Goal: Check status: Check status

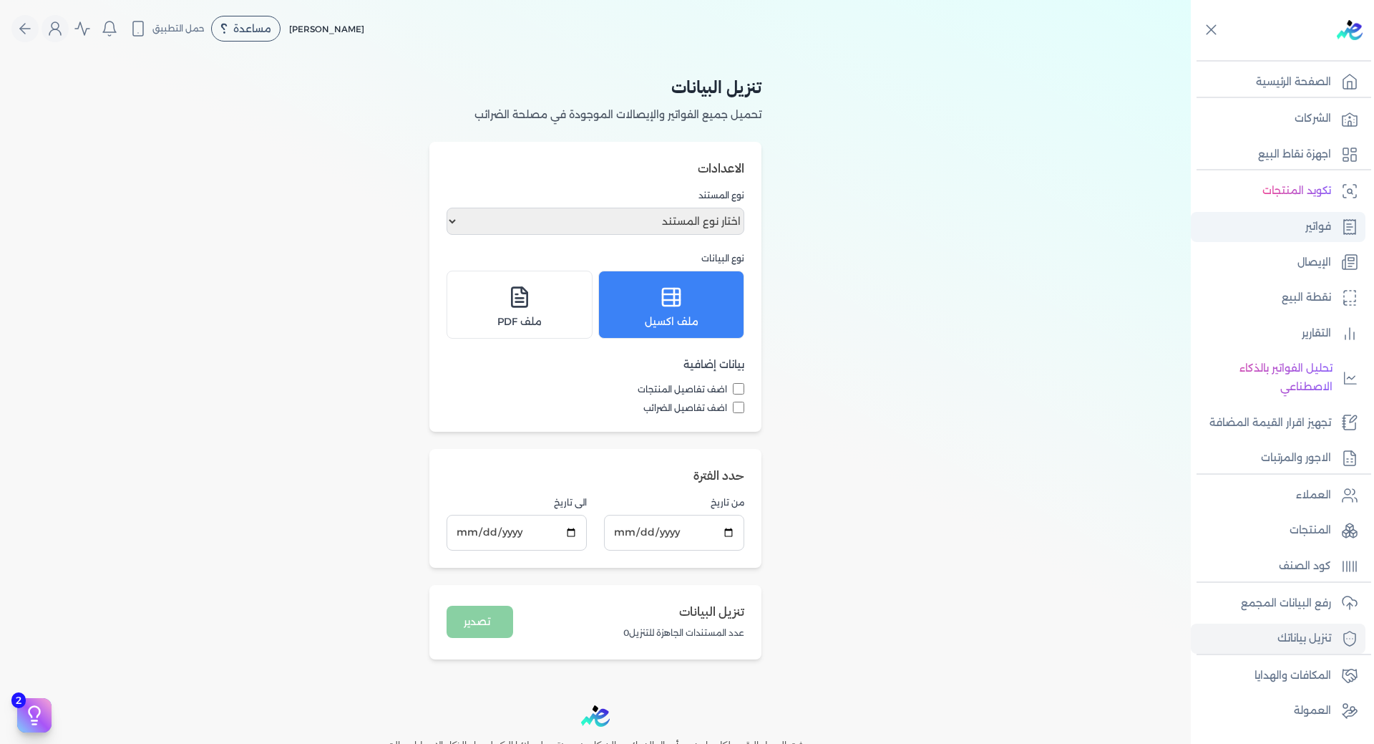
click at [1301, 235] on link "فواتير" at bounding box center [1278, 227] width 175 height 30
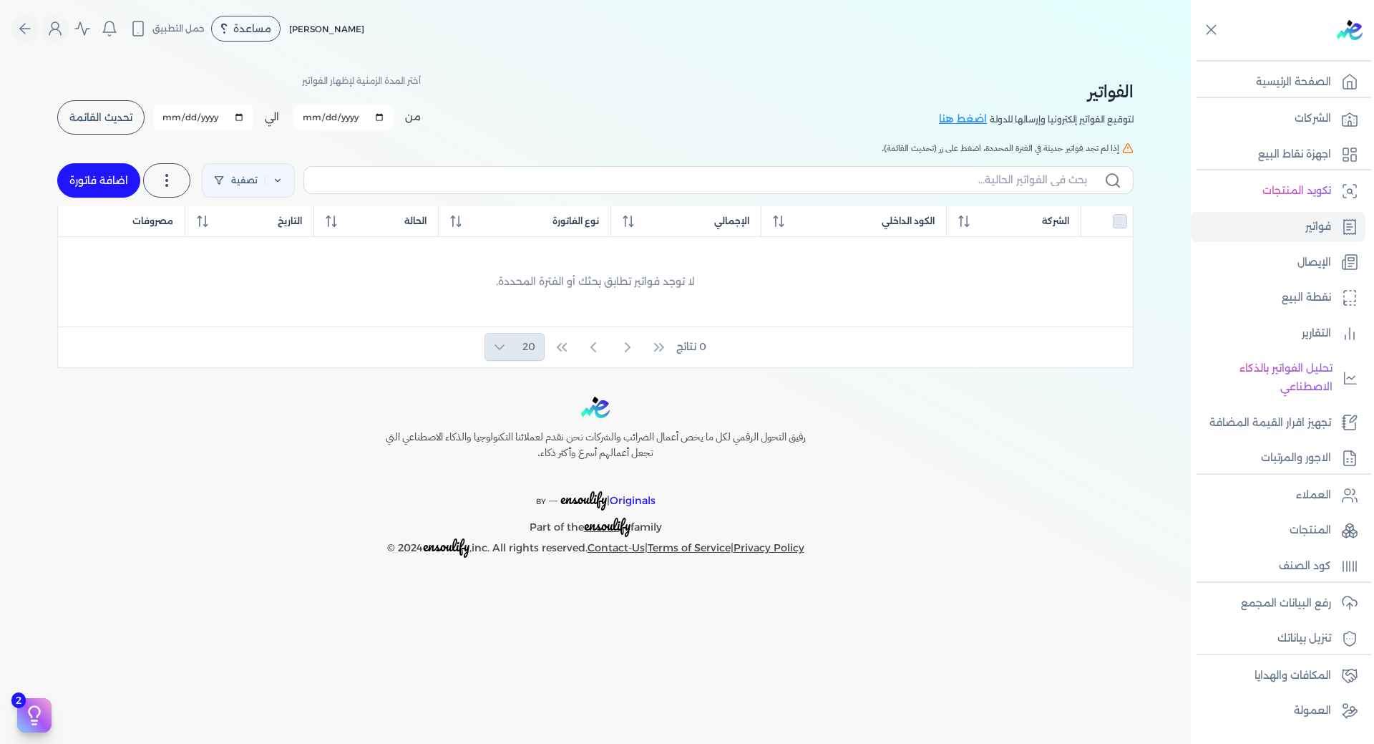
click at [112, 117] on span "تحديث القائمة" at bounding box center [100, 117] width 63 height 10
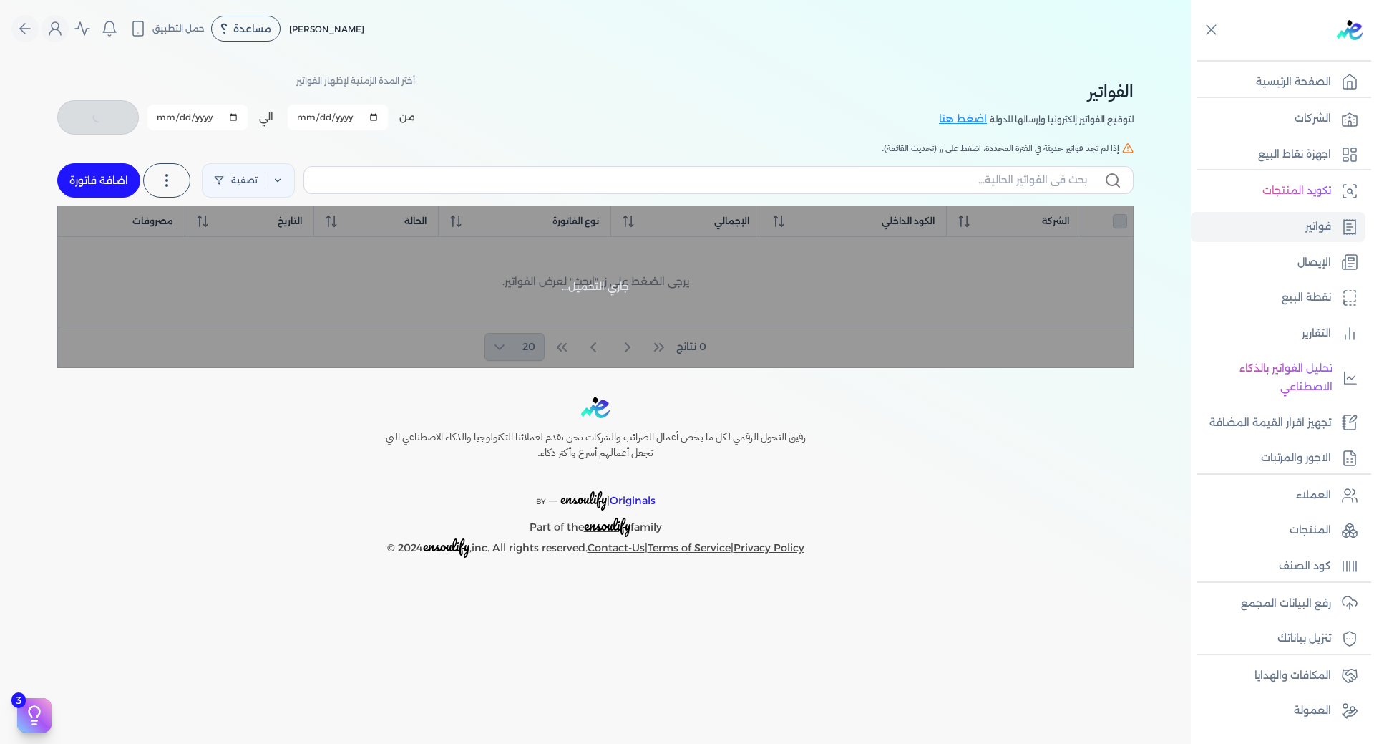
checkbox input "false"
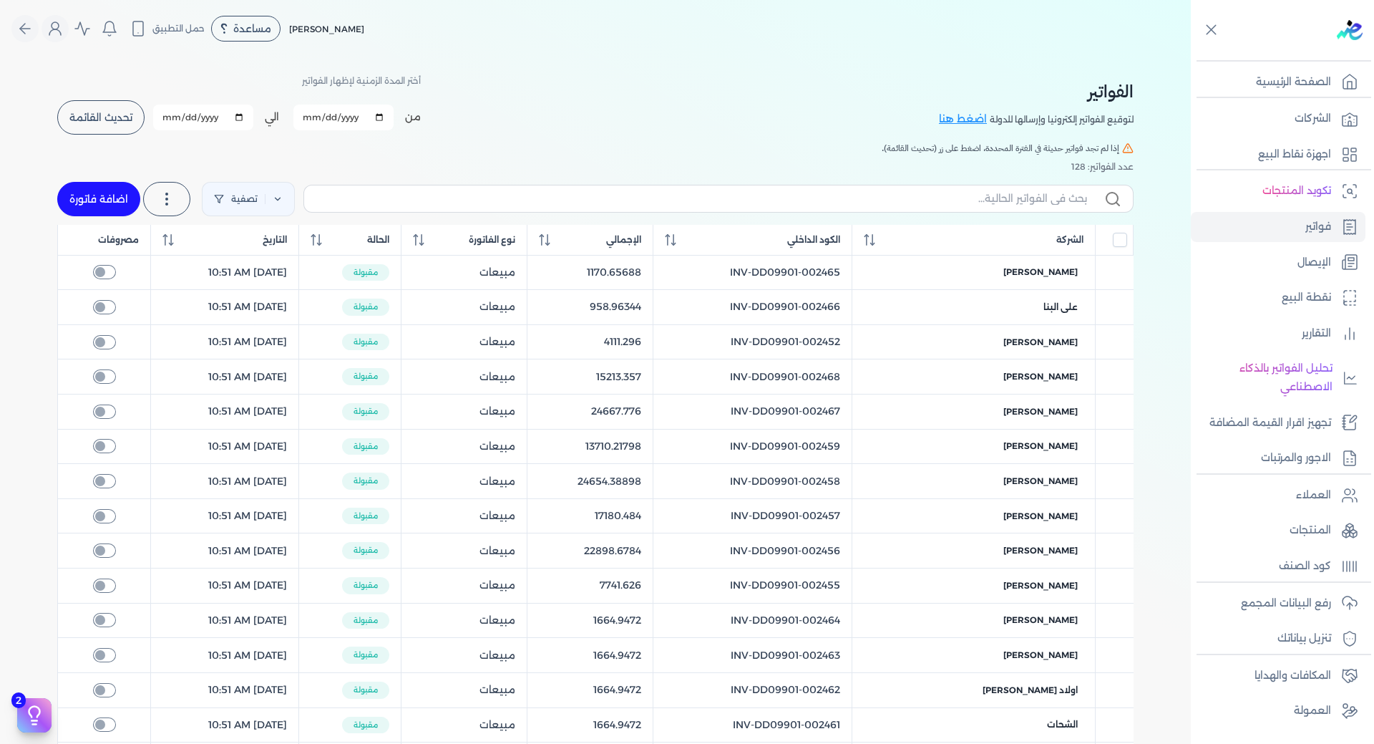
click at [385, 120] on input "[DATE]" at bounding box center [343, 117] width 100 height 26
type input "[DATE]"
click at [248, 117] on input "[DATE]" at bounding box center [203, 117] width 100 height 26
type input "[DATE]"
click at [99, 120] on span "تحديث القائمة" at bounding box center [100, 117] width 63 height 10
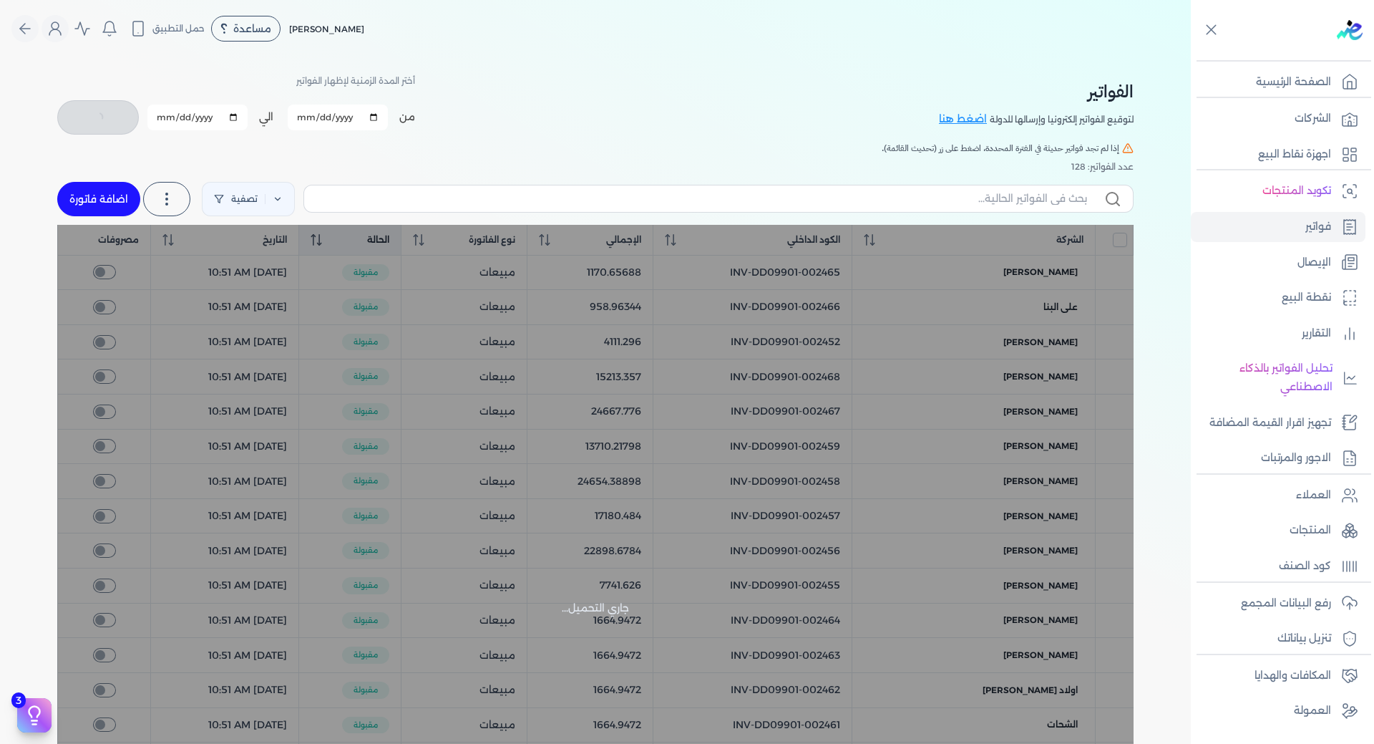
checkbox input "false"
